Goal: Transaction & Acquisition: Purchase product/service

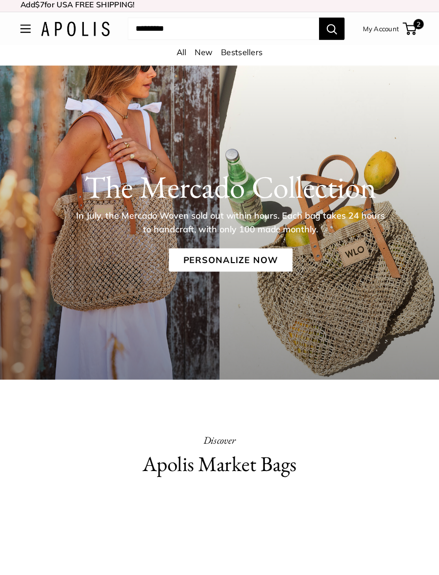
scroll to position [5, 0]
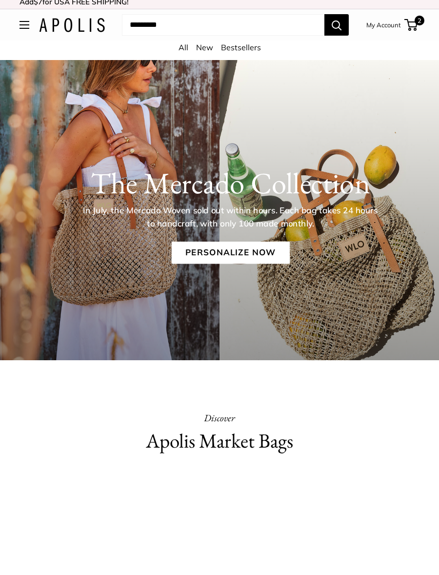
click at [416, 29] on span "2" at bounding box center [410, 25] width 13 height 12
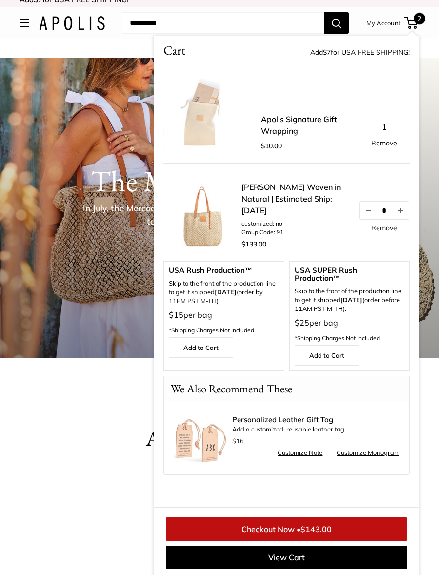
click at [298, 533] on link "Checkout Now • $143.00" at bounding box center [286, 528] width 241 height 23
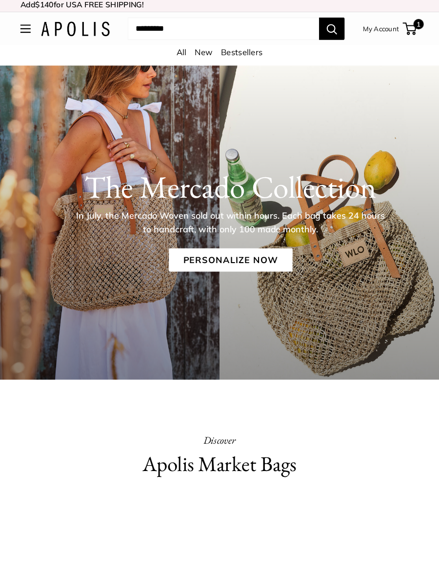
scroll to position [5, 0]
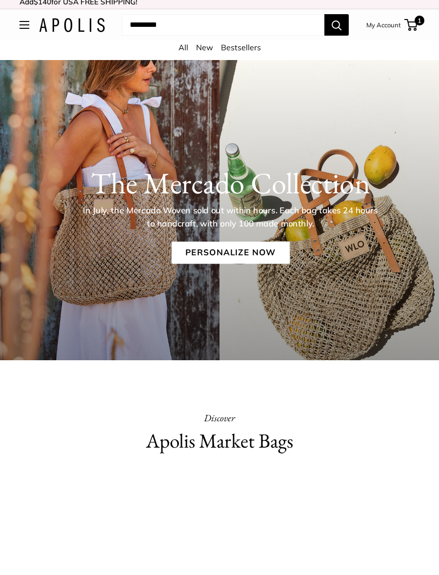
click at [225, 249] on link "Personalize Now" at bounding box center [230, 252] width 118 height 22
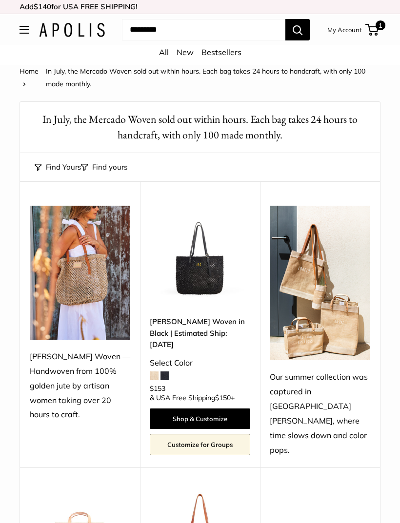
click at [152, 372] on span at bounding box center [154, 376] width 9 height 9
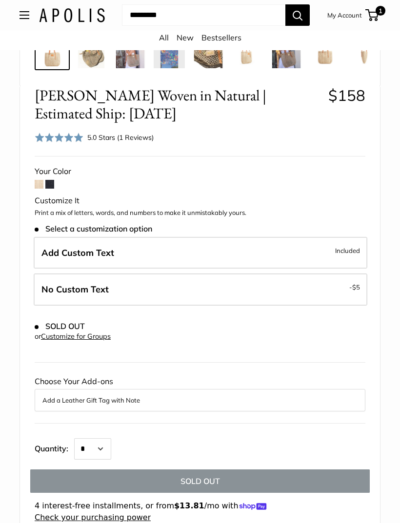
scroll to position [393, 0]
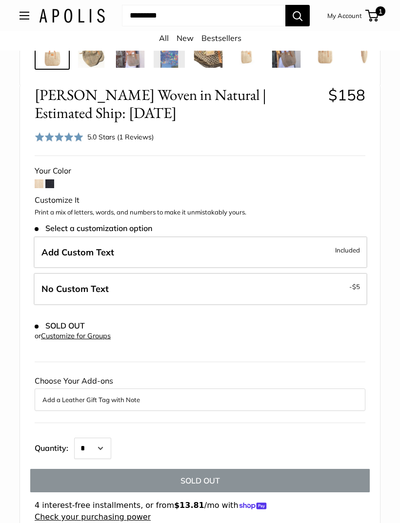
click at [51, 186] on span at bounding box center [49, 183] width 9 height 9
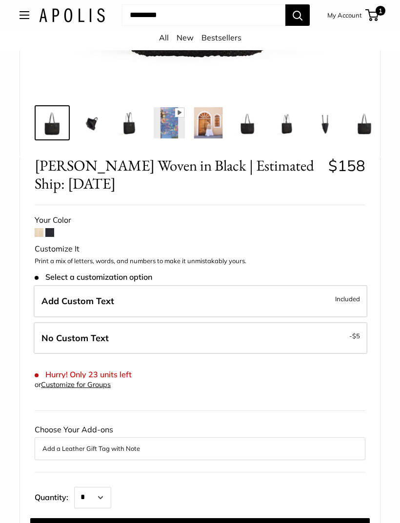
scroll to position [322, 0]
